Goal: Find specific page/section: Find specific page/section

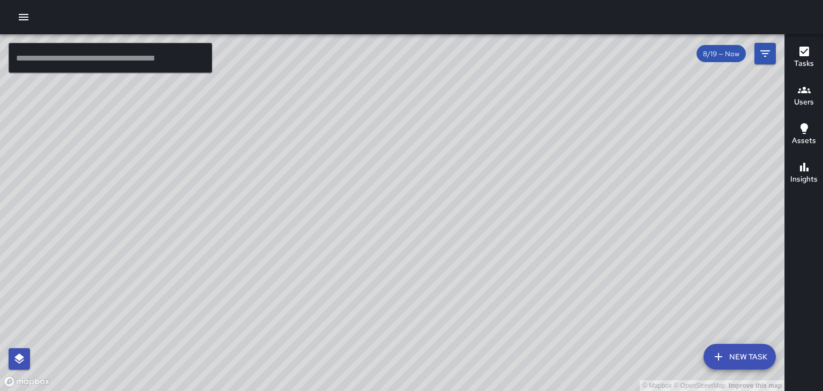
click at [804, 86] on icon "button" at bounding box center [803, 90] width 13 height 13
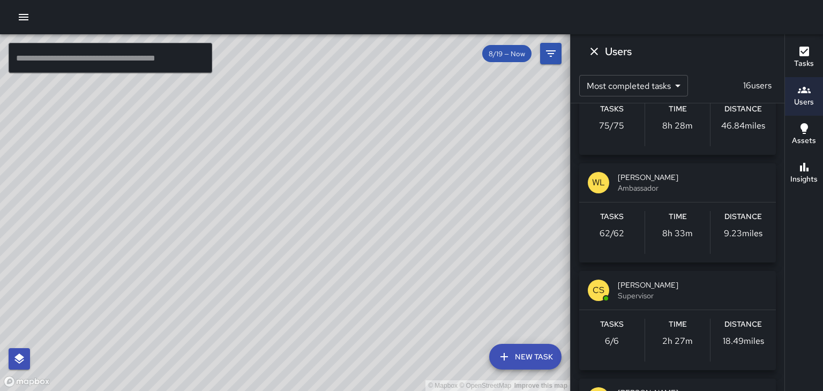
scroll to position [165, 0]
click at [685, 297] on span "Supervisor" at bounding box center [691, 294] width 149 height 11
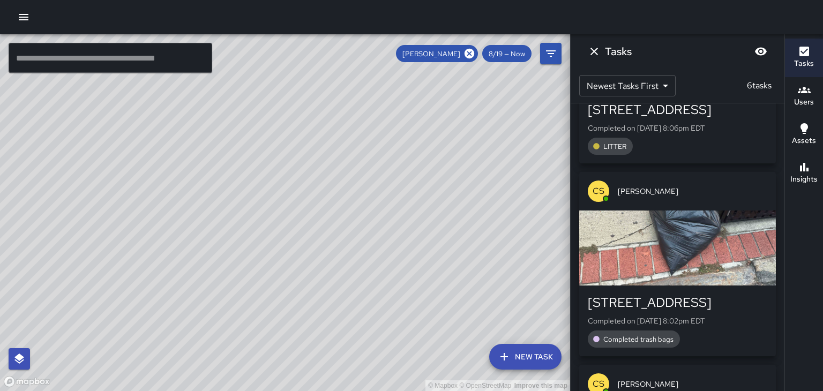
scroll to position [137, 0]
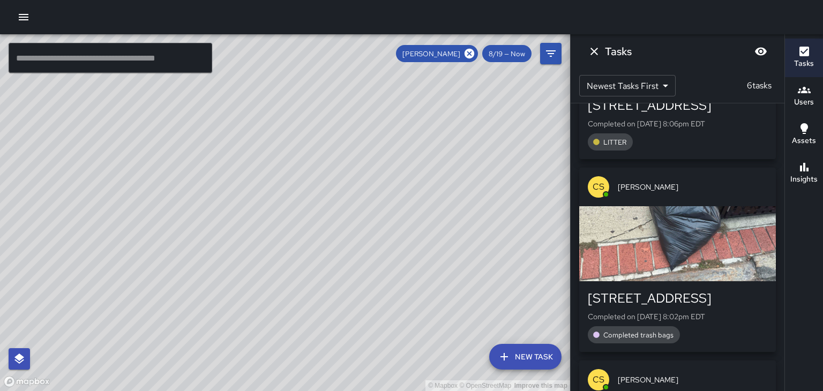
click at [734, 278] on div "button" at bounding box center [677, 243] width 197 height 75
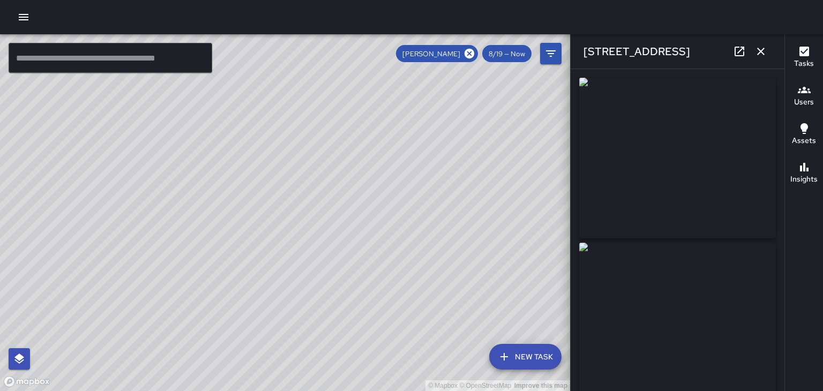
type input "**********"
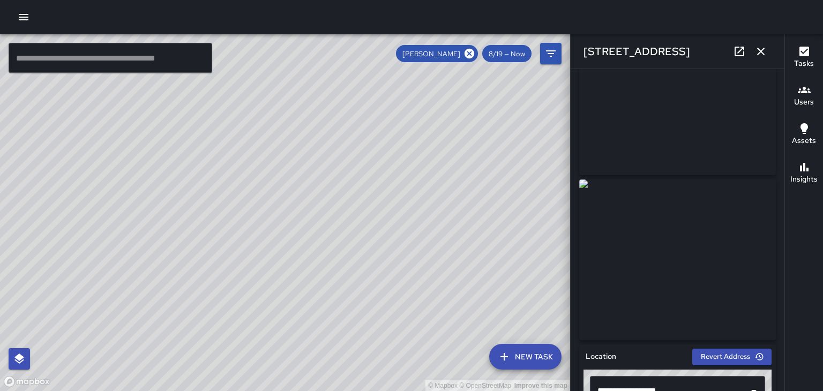
scroll to position [0, 0]
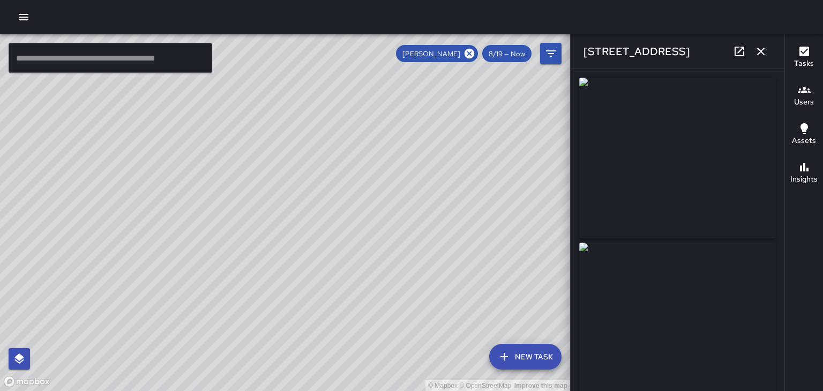
click at [764, 51] on icon "button" at bounding box center [760, 51] width 13 height 13
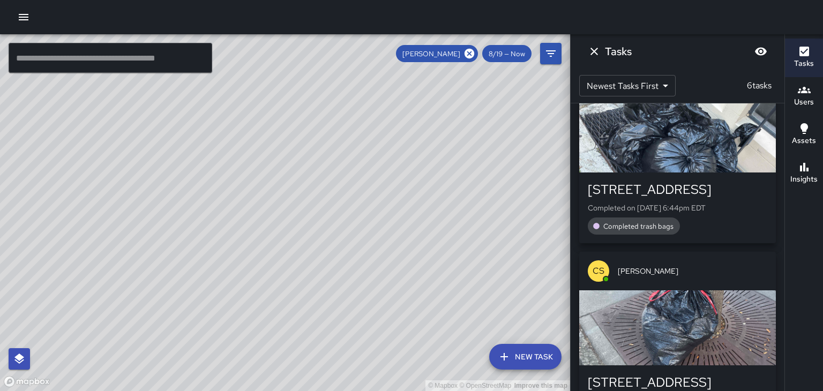
scroll to position [878, 0]
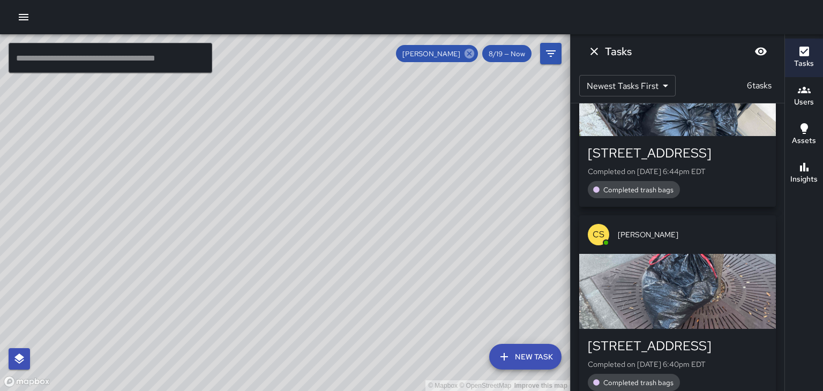
click at [470, 56] on icon at bounding box center [469, 54] width 10 height 10
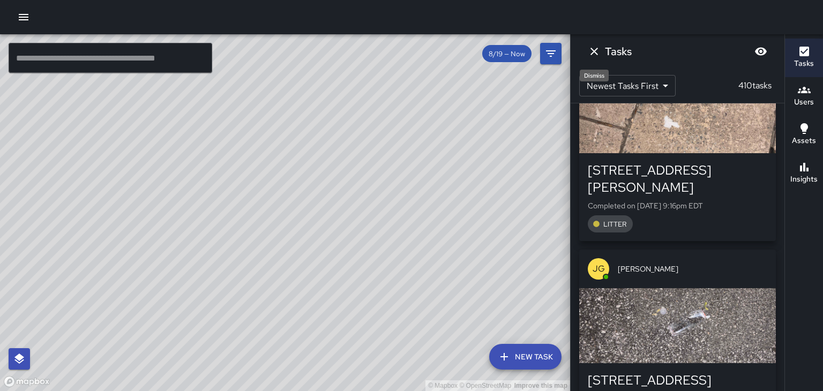
click at [592, 53] on icon "Dismiss" at bounding box center [593, 51] width 7 height 7
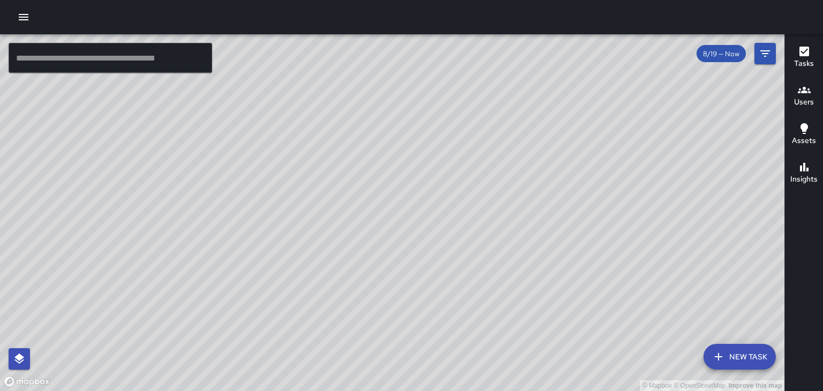
click at [803, 89] on icon "button" at bounding box center [803, 90] width 13 height 6
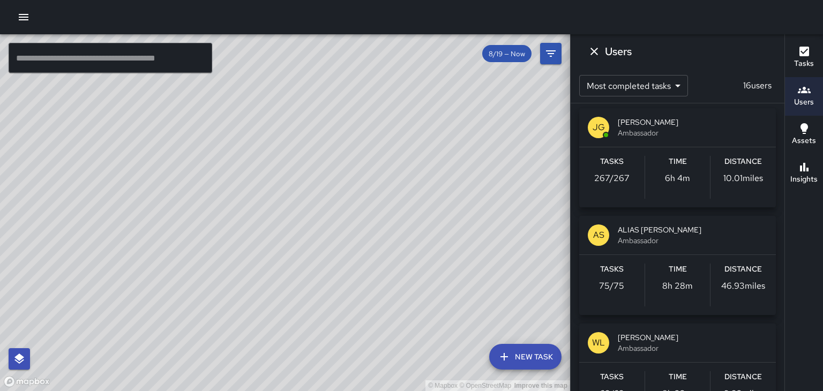
scroll to position [0, 0]
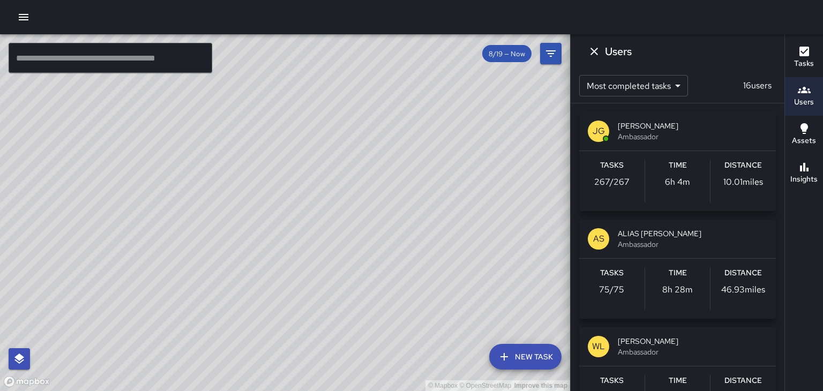
click at [763, 289] on p "46.93 miles" at bounding box center [743, 289] width 44 height 13
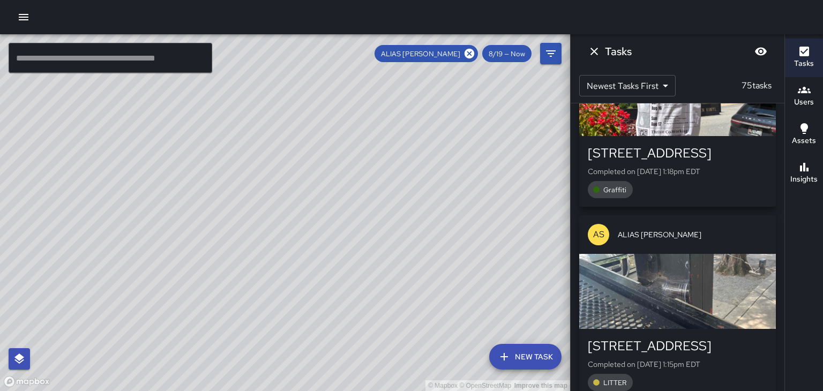
click at [662, 229] on span "ALIAS [PERSON_NAME]" at bounding box center [691, 234] width 149 height 11
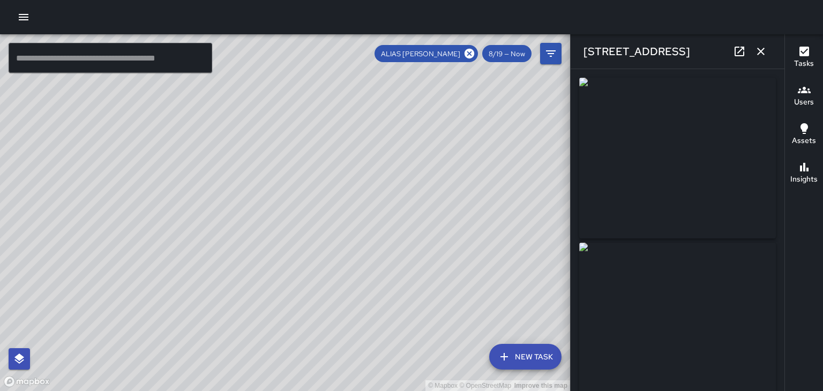
type input "**********"
click at [469, 52] on icon at bounding box center [469, 54] width 12 height 12
click at [758, 50] on icon "button" at bounding box center [760, 51] width 13 height 13
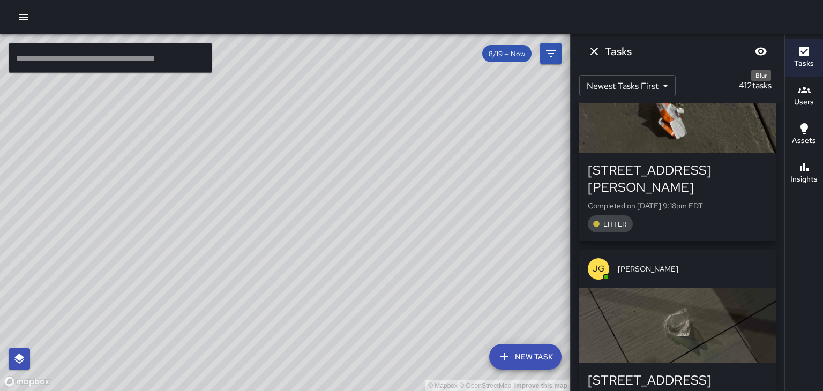
click at [759, 51] on icon "Blur" at bounding box center [761, 52] width 12 height 8
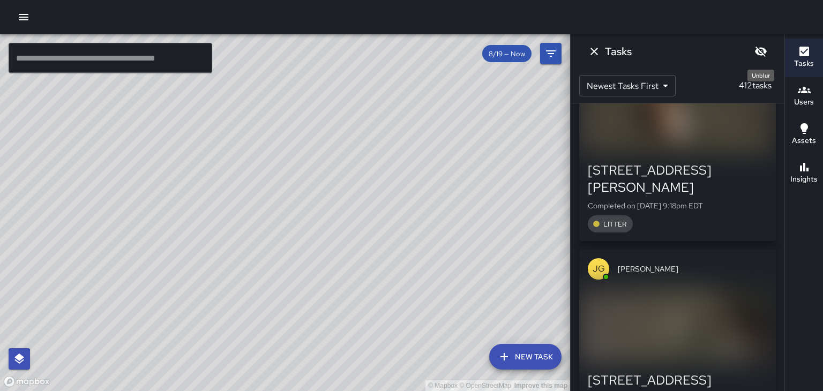
click at [759, 51] on icon "Unblur" at bounding box center [761, 52] width 12 height 10
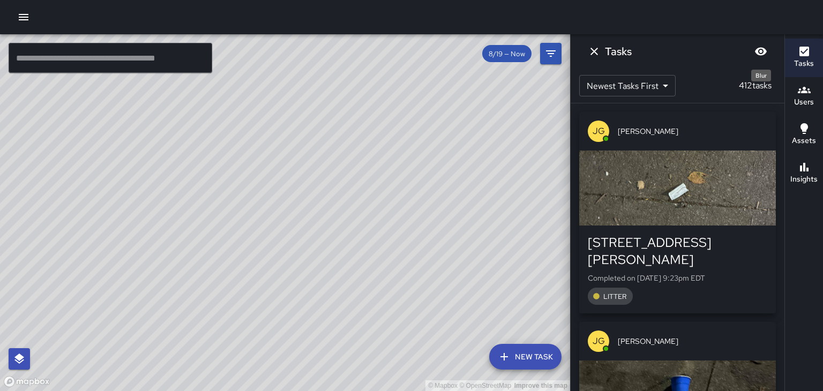
click at [762, 50] on icon "Blur" at bounding box center [760, 51] width 13 height 13
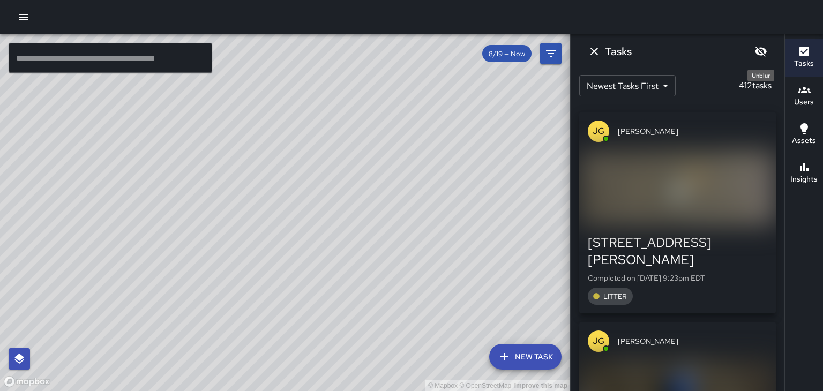
click at [762, 50] on icon "Unblur" at bounding box center [760, 51] width 13 height 13
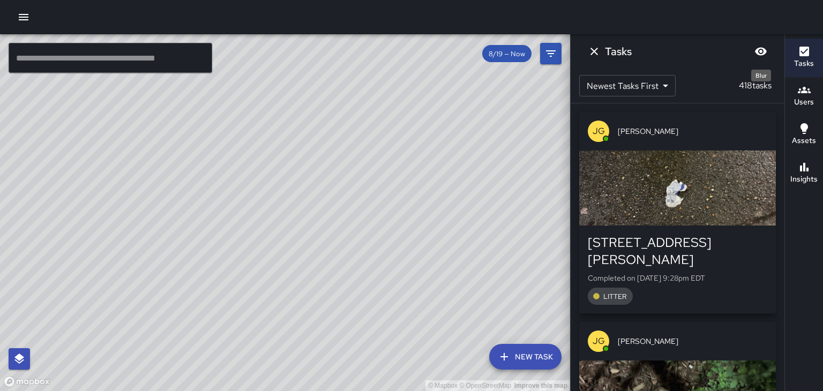
click at [750, 41] on button "Blur" at bounding box center [760, 51] width 21 height 21
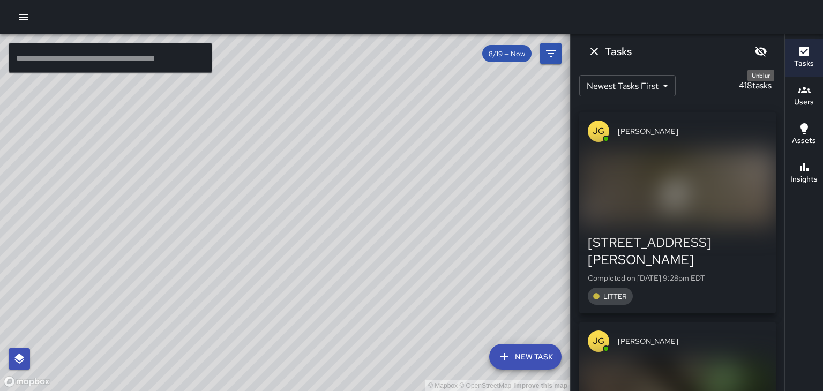
click at [750, 41] on button "Unblur" at bounding box center [760, 51] width 21 height 21
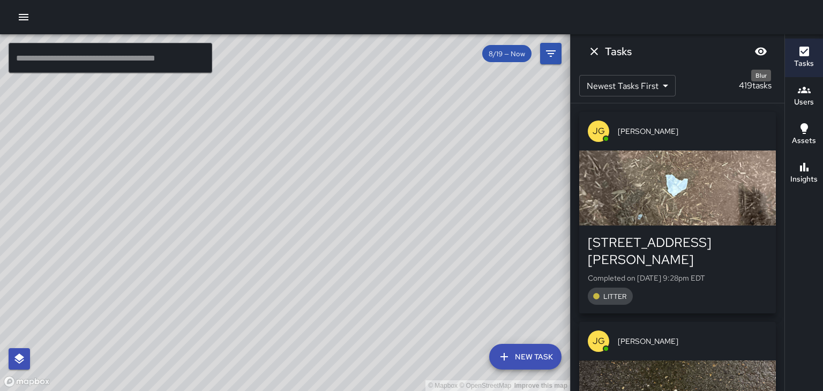
click at [760, 51] on icon "Blur" at bounding box center [761, 52] width 12 height 8
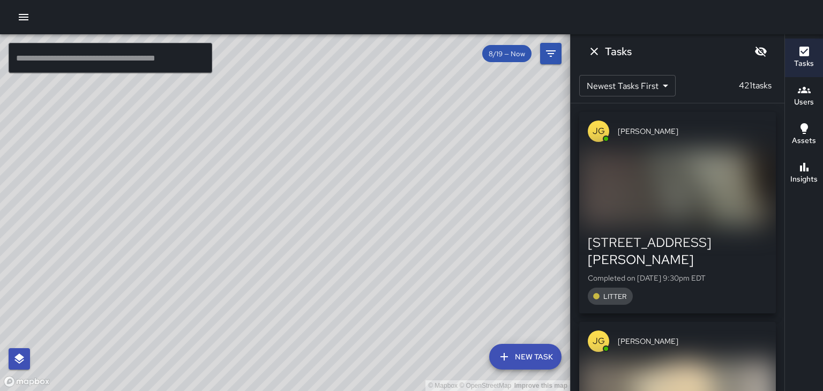
click at [757, 5] on div at bounding box center [411, 17] width 823 height 34
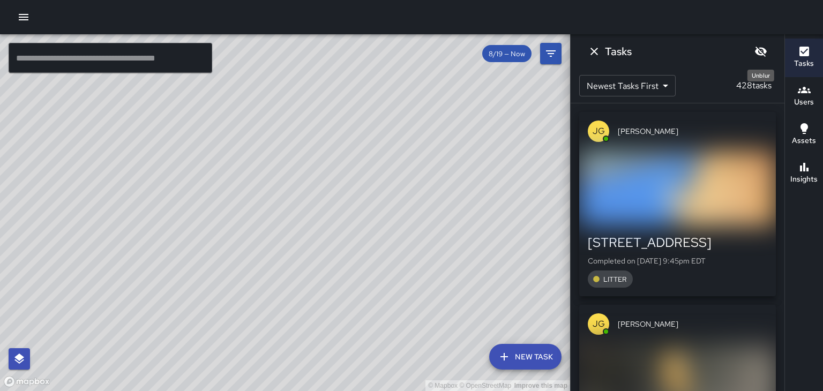
click at [757, 52] on icon "Unblur" at bounding box center [761, 52] width 12 height 10
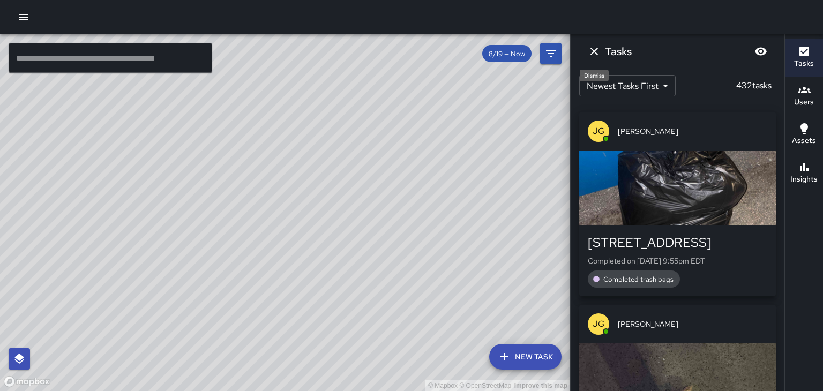
click at [592, 50] on icon "Dismiss" at bounding box center [593, 51] width 7 height 7
